Goal: Task Accomplishment & Management: Manage account settings

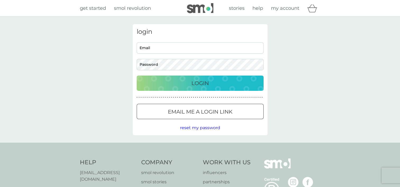
type input "lisameynon@hotmail.co.uk"
click at [192, 80] on p "Login" at bounding box center [200, 83] width 17 height 8
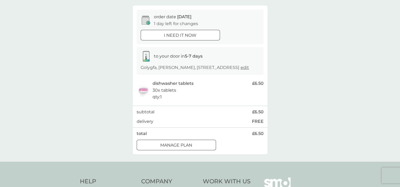
scroll to position [53, 0]
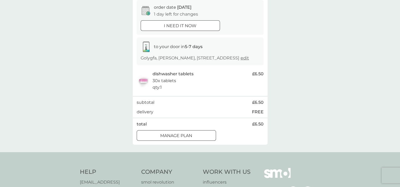
click at [183, 135] on div at bounding box center [183, 135] width 0 height 0
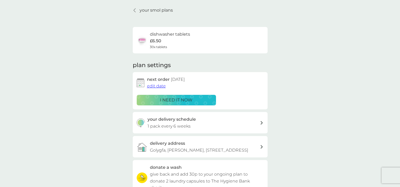
scroll to position [26, 0]
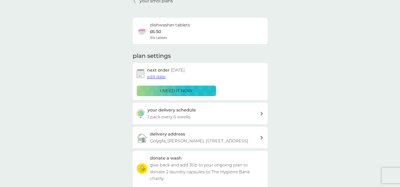
click at [180, 116] on p "1 pack every 6 weeks" at bounding box center [169, 117] width 43 height 7
select select "42"
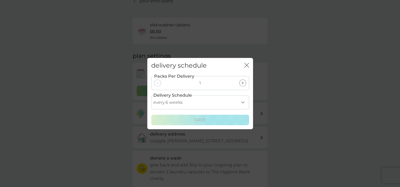
click at [245, 64] on icon "close" at bounding box center [247, 65] width 5 height 5
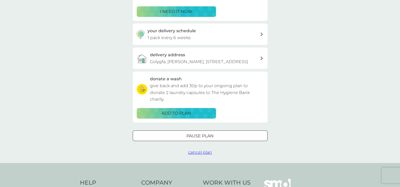
scroll to position [79, 0]
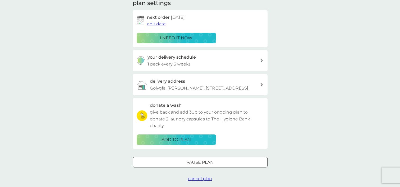
click at [156, 24] on span "edit date" at bounding box center [156, 23] width 19 height 5
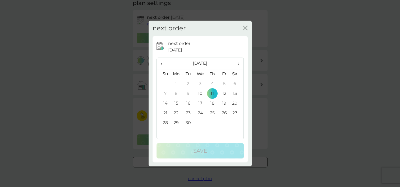
click at [237, 63] on span "›" at bounding box center [236, 63] width 5 height 11
click at [201, 103] on td "15" at bounding box center [200, 104] width 12 height 10
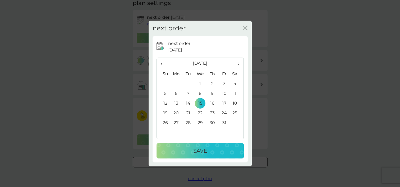
click at [202, 152] on p "Save" at bounding box center [200, 151] width 14 height 8
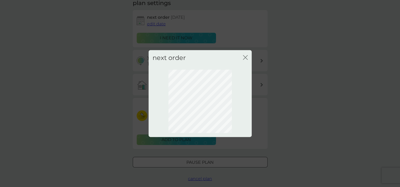
scroll to position [34, 0]
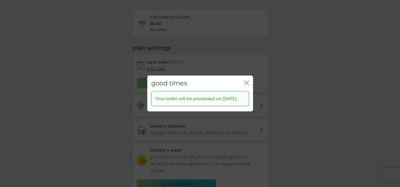
click at [245, 81] on icon "close" at bounding box center [247, 83] width 5 height 5
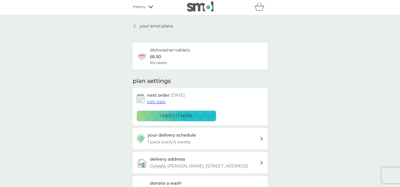
scroll to position [0, 0]
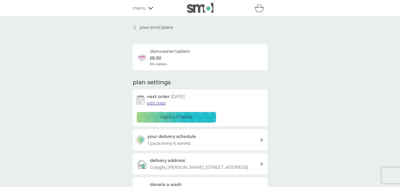
click at [155, 28] on p "your smol plans" at bounding box center [156, 27] width 33 height 7
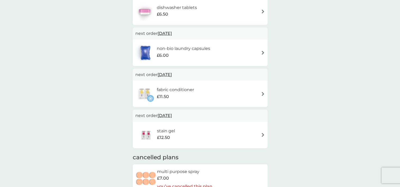
scroll to position [132, 0]
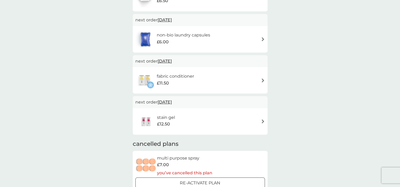
click at [215, 83] on div "fabric conditioner £11.50" at bounding box center [200, 80] width 130 height 19
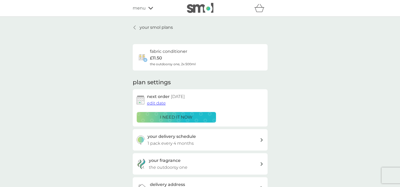
click at [157, 103] on span "edit date" at bounding box center [156, 103] width 19 height 5
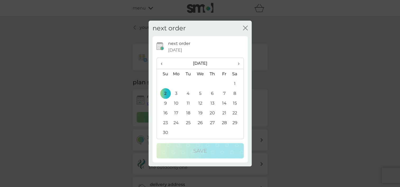
click at [163, 65] on span "‹" at bounding box center [164, 63] width 6 height 11
click at [245, 27] on icon "close" at bounding box center [244, 28] width 2 height 4
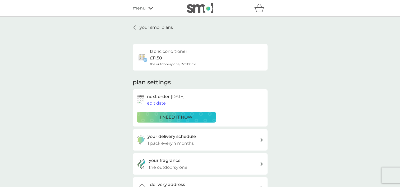
click at [152, 118] on div "i need it now" at bounding box center [176, 117] width 73 height 7
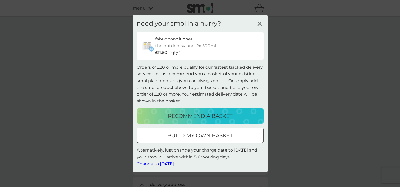
click at [153, 164] on span "Change to [DATE]." at bounding box center [156, 163] width 38 height 5
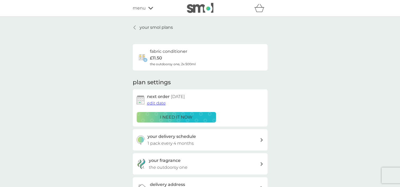
click at [161, 26] on p "your smol plans" at bounding box center [156, 27] width 33 height 7
